Goal: Information Seeking & Learning: Learn about a topic

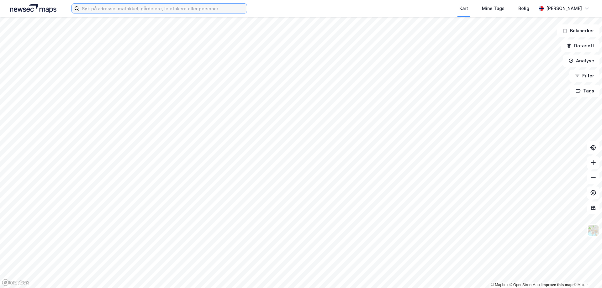
click at [128, 7] on input at bounding box center [163, 8] width 168 height 9
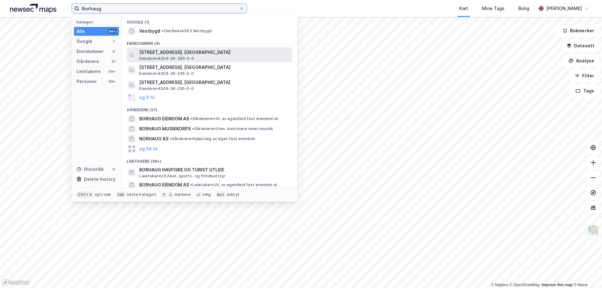
type input "Borhaug"
click at [168, 56] on span "Eiendom • 4206-36-395-0-0" at bounding box center [166, 58] width 55 height 5
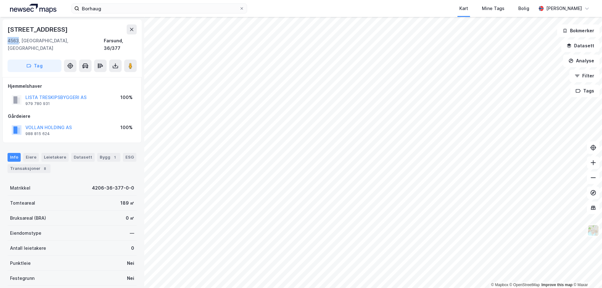
drag, startPoint x: 8, startPoint y: 41, endPoint x: 19, endPoint y: 40, distance: 10.7
click at [19, 40] on div "4563, [GEOGRAPHIC_DATA], [GEOGRAPHIC_DATA]" at bounding box center [56, 44] width 96 height 15
copy div "4563"
